Goal: Task Accomplishment & Management: Manage account settings

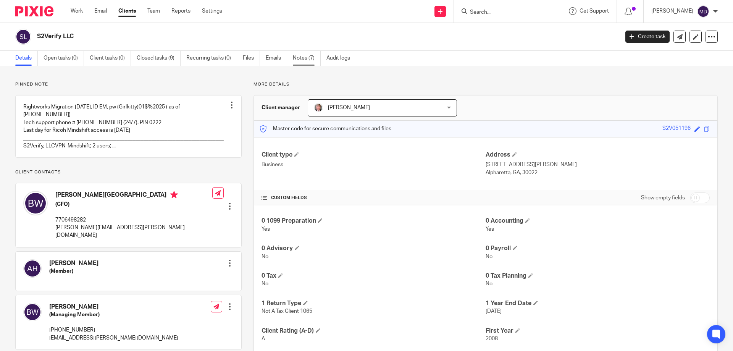
click at [299, 59] on link "Notes (7)" at bounding box center [307, 58] width 28 height 15
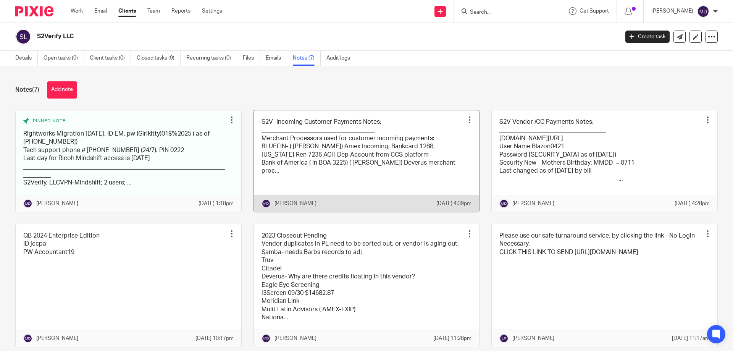
click at [466, 120] on div at bounding box center [470, 120] width 8 height 8
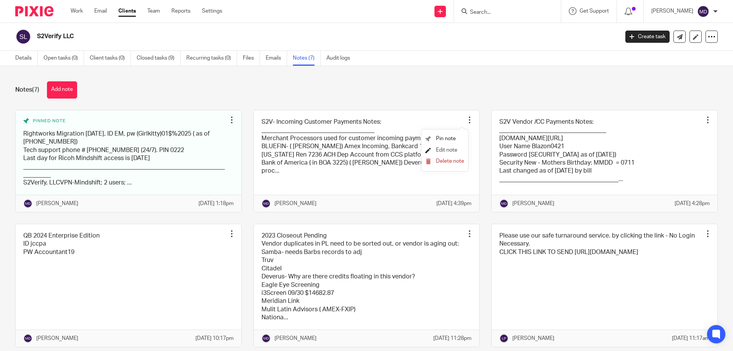
click at [455, 149] on span "Edit note" at bounding box center [446, 149] width 21 height 5
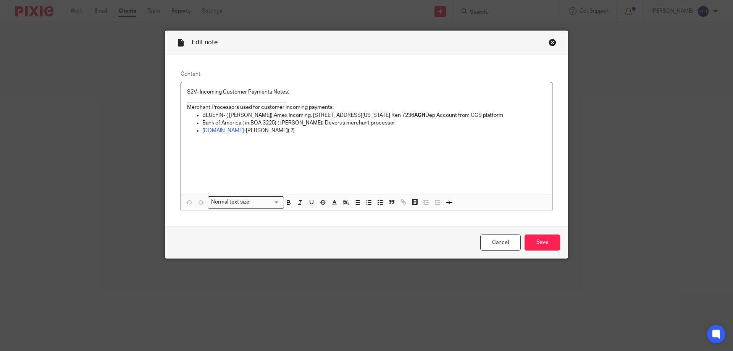
click at [550, 44] on div "Close this dialog window" at bounding box center [553, 43] width 8 height 8
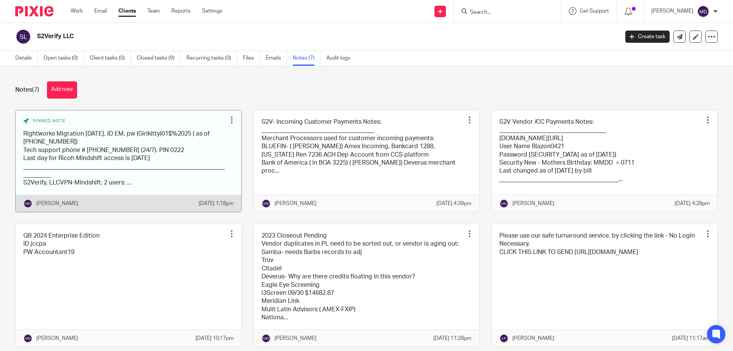
click at [228, 121] on div at bounding box center [232, 120] width 8 height 8
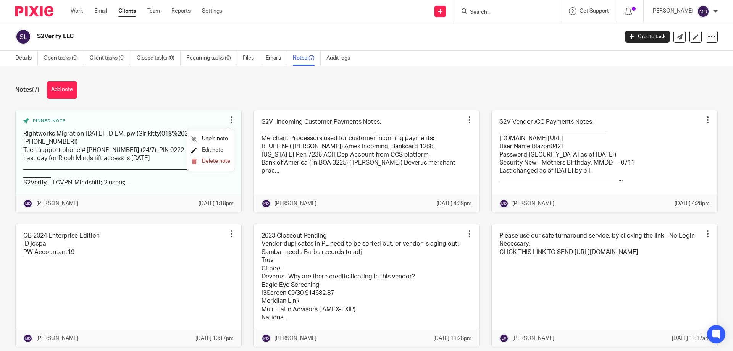
click at [220, 149] on span "Edit note" at bounding box center [212, 149] width 21 height 5
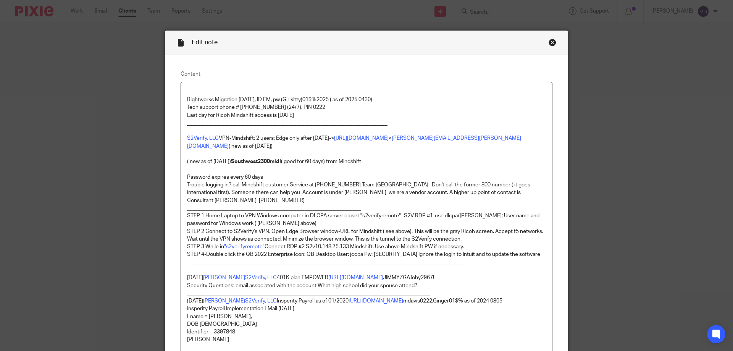
scroll to position [76, 0]
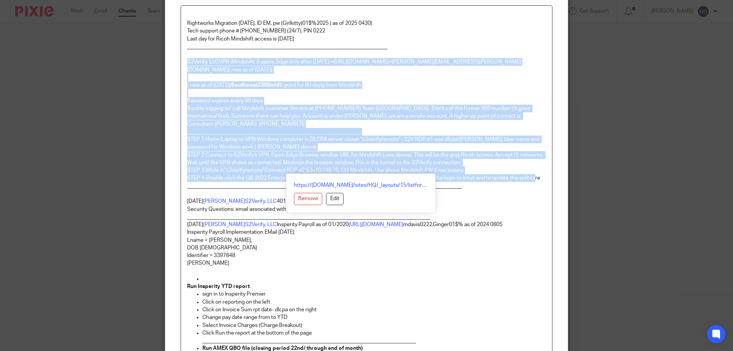
drag, startPoint x: 183, startPoint y: 62, endPoint x: 539, endPoint y: 171, distance: 371.8
click at [539, 171] on div "Rightworks Migration May 5, 2025, ID EM, pw (Girlkitty)01$%2025 ( as of 2025 04…" at bounding box center [366, 296] width 371 height 580
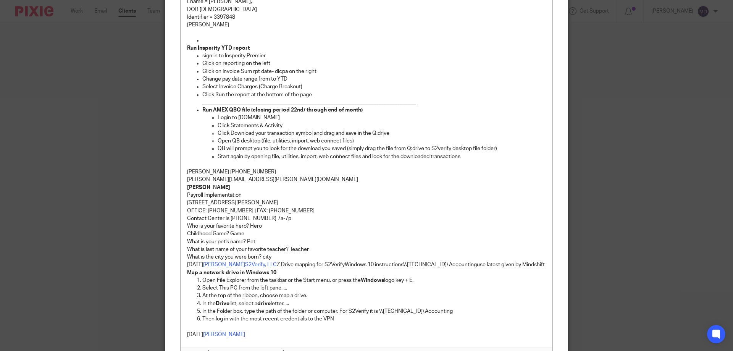
scroll to position [283, 0]
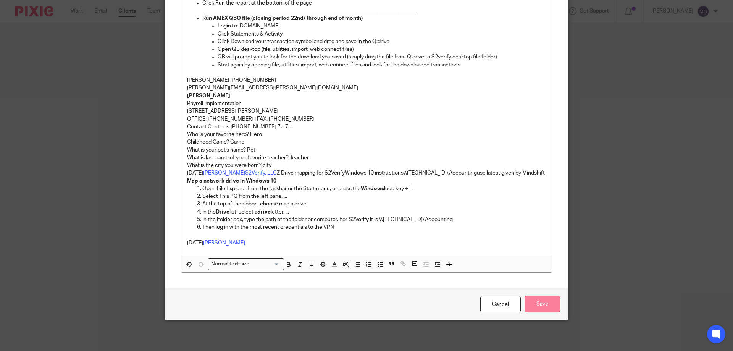
click at [538, 301] on input "Save" at bounding box center [543, 304] width 36 height 16
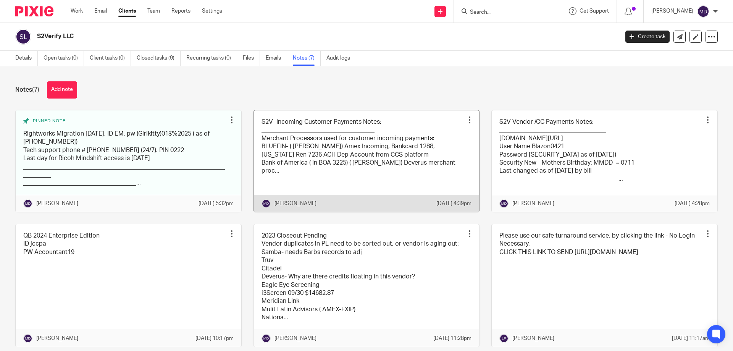
click at [366, 170] on link at bounding box center [367, 161] width 226 height 102
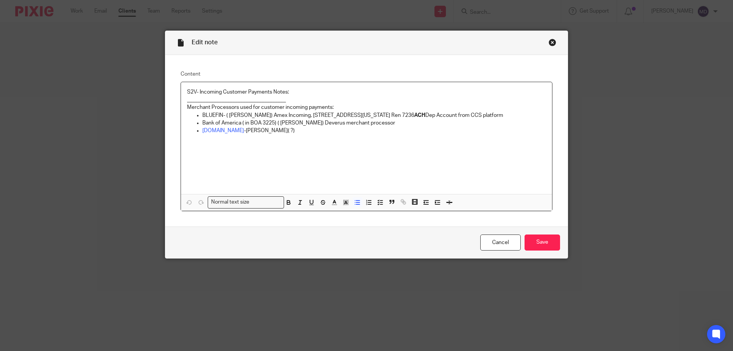
click at [261, 131] on p "[DOMAIN_NAME] -[PERSON_NAME]( ?)" at bounding box center [374, 131] width 344 height 8
click at [544, 242] on input "Save" at bounding box center [543, 242] width 36 height 16
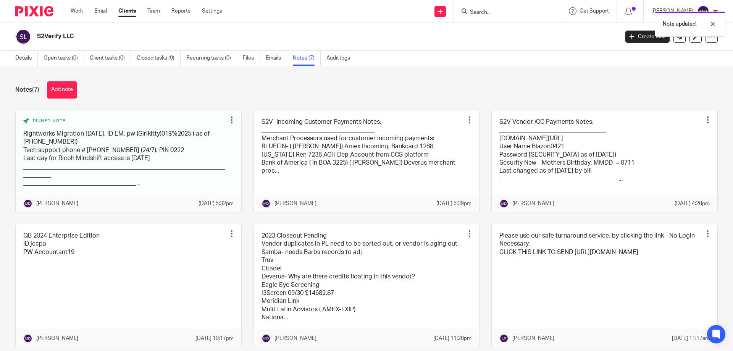
click at [304, 58] on link "Notes (7)" at bounding box center [307, 58] width 28 height 15
click at [63, 90] on button "Add note" at bounding box center [62, 89] width 30 height 17
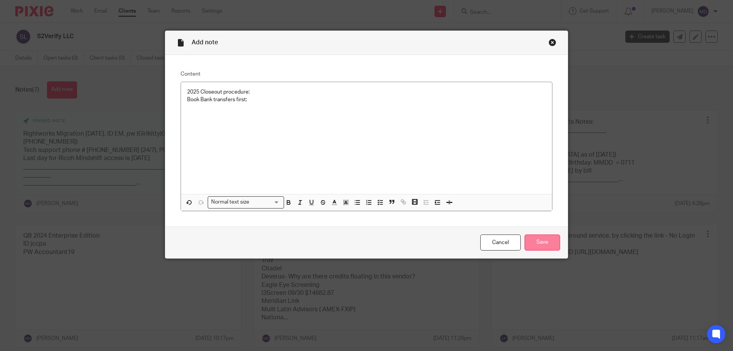
click at [536, 243] on input "Save" at bounding box center [543, 242] width 36 height 16
